Goal: Information Seeking & Learning: Learn about a topic

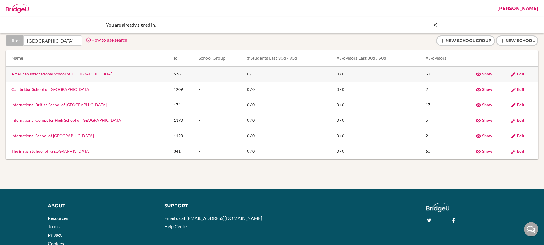
type input "bucharest"
click at [37, 73] on link "American International School of Bucharest" at bounding box center [61, 74] width 101 height 5
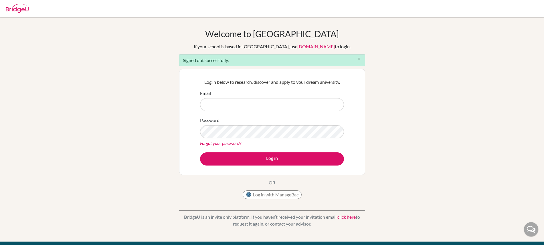
type input "jen+1@bridge-u.com"
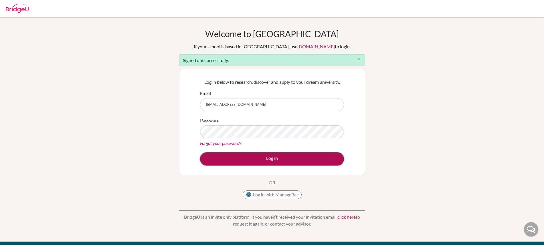
click at [251, 158] on button "Log in" at bounding box center [272, 159] width 144 height 13
click at [261, 164] on button "Log in" at bounding box center [272, 159] width 144 height 13
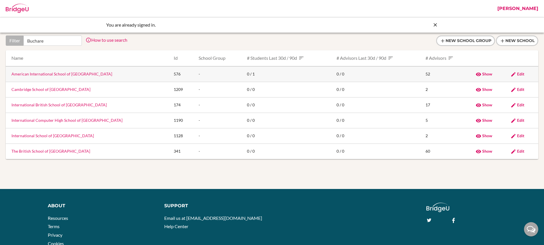
type input "Buchare"
click at [34, 75] on link "American International School of Bucharest" at bounding box center [61, 74] width 101 height 5
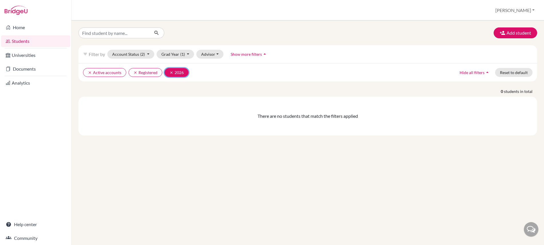
click at [170, 71] on icon "clear" at bounding box center [172, 73] width 4 height 4
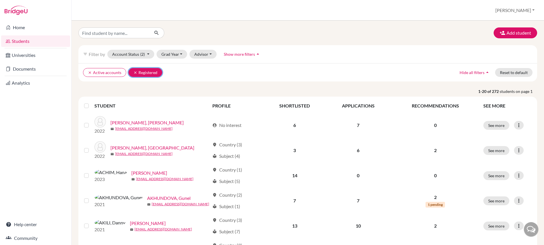
click at [133, 74] on icon "clear" at bounding box center [135, 73] width 4 height 4
click at [87, 73] on button "clear Active accounts" at bounding box center [104, 72] width 43 height 9
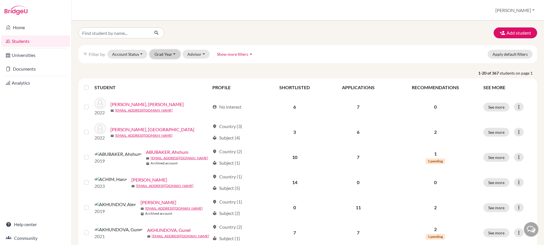
click at [164, 52] on button "Grad Year" at bounding box center [165, 54] width 31 height 9
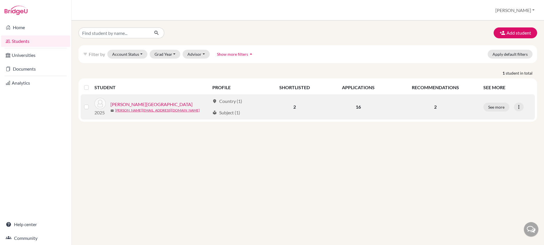
click at [135, 104] on link "[PERSON_NAME][GEOGRAPHIC_DATA]" at bounding box center [152, 104] width 82 height 7
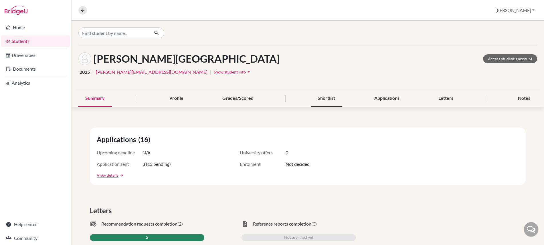
click at [326, 99] on div "Shortlist" at bounding box center [326, 98] width 31 height 17
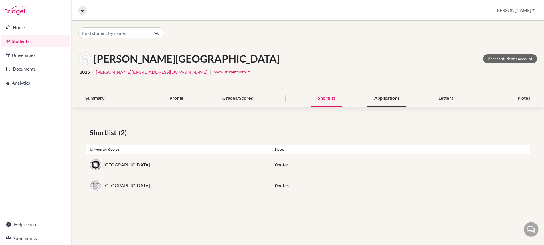
click at [377, 99] on div "Applications" at bounding box center [387, 98] width 39 height 17
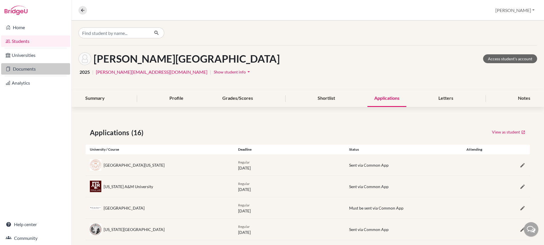
click at [26, 70] on link "Documents" at bounding box center [35, 68] width 69 height 11
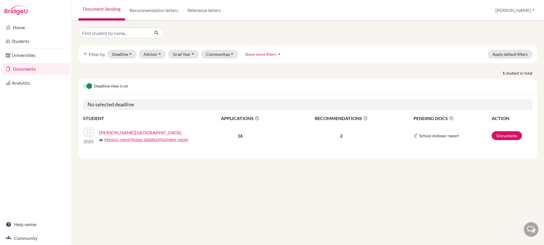
click at [119, 132] on link "[PERSON_NAME][GEOGRAPHIC_DATA]" at bounding box center [140, 132] width 82 height 7
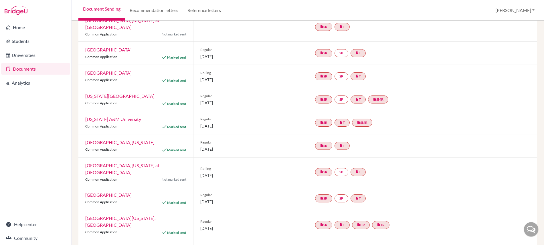
scroll to position [200, 0]
